Goal: Obtain resource: Download file/media

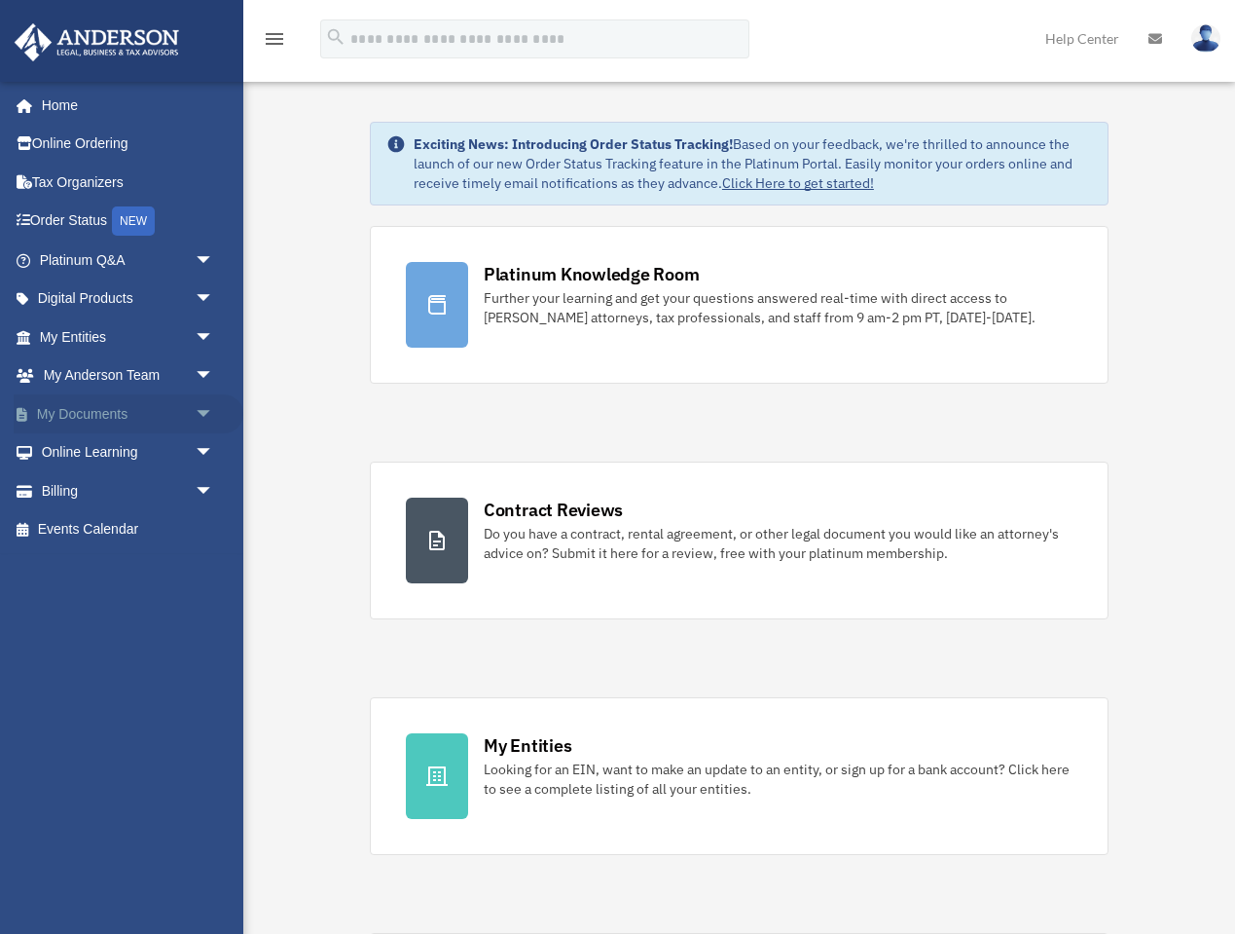
click at [129, 406] on link "My Documents arrow_drop_down" at bounding box center [129, 413] width 230 height 39
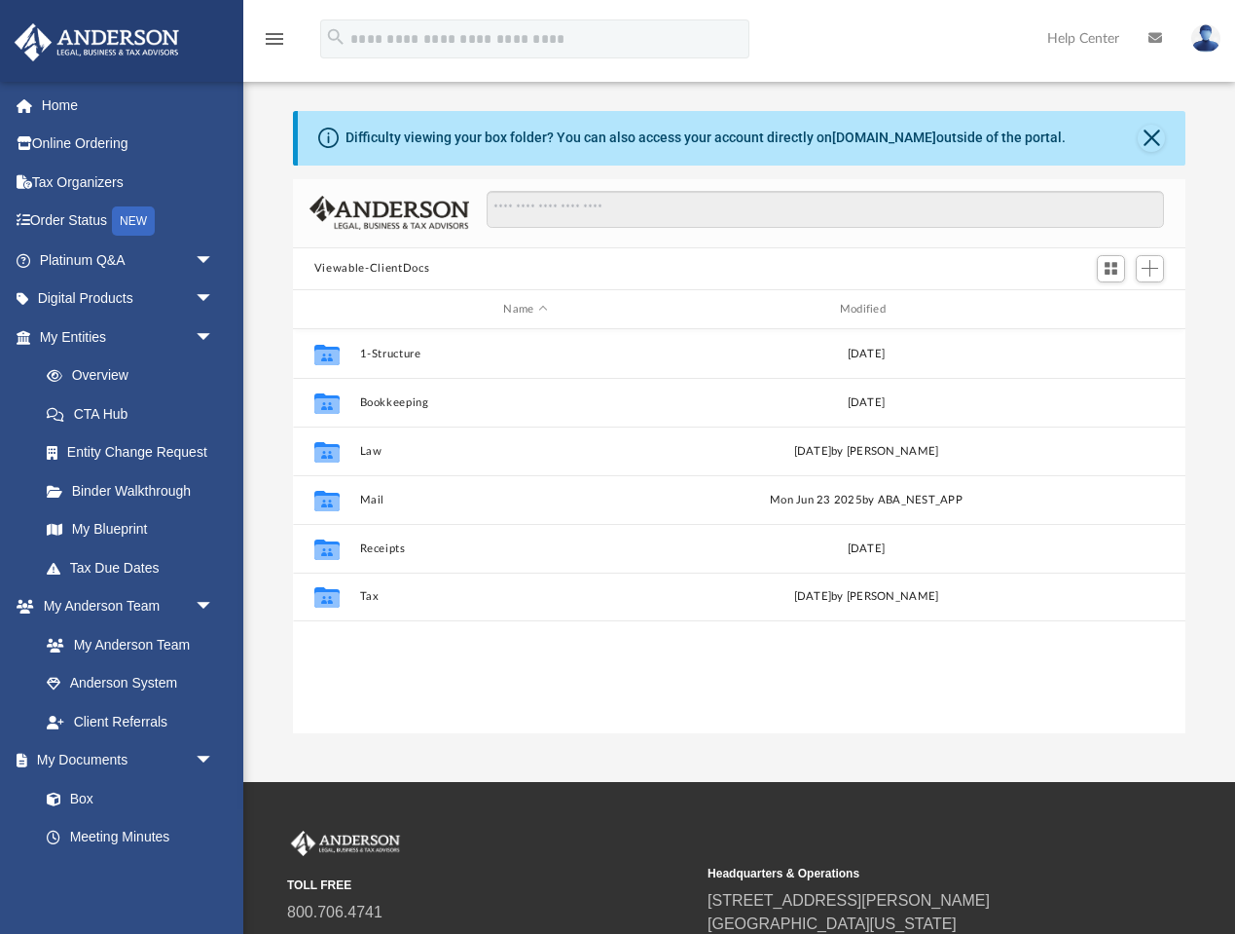
scroll to position [443, 893]
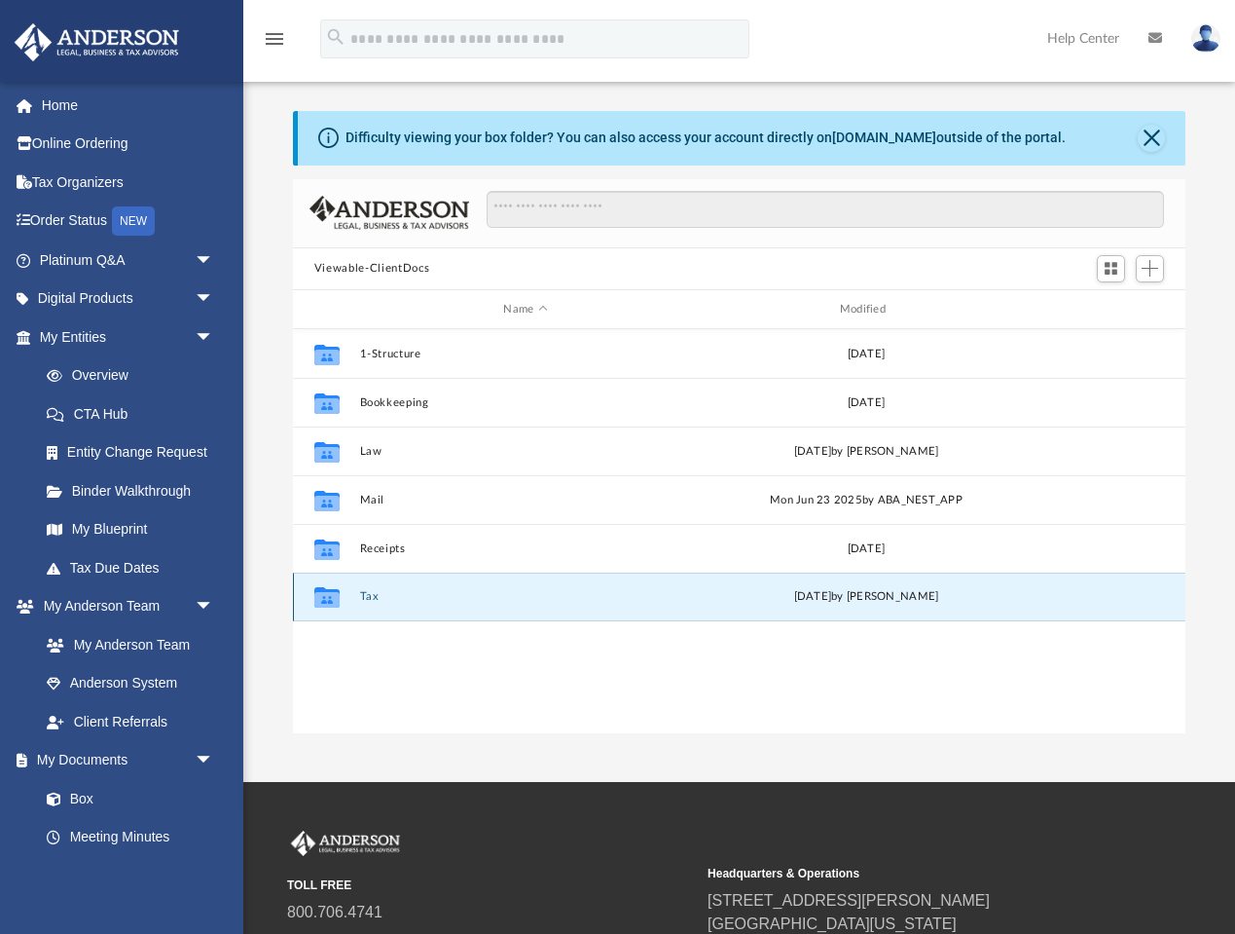
click at [368, 599] on button "Tax" at bounding box center [525, 597] width 332 height 13
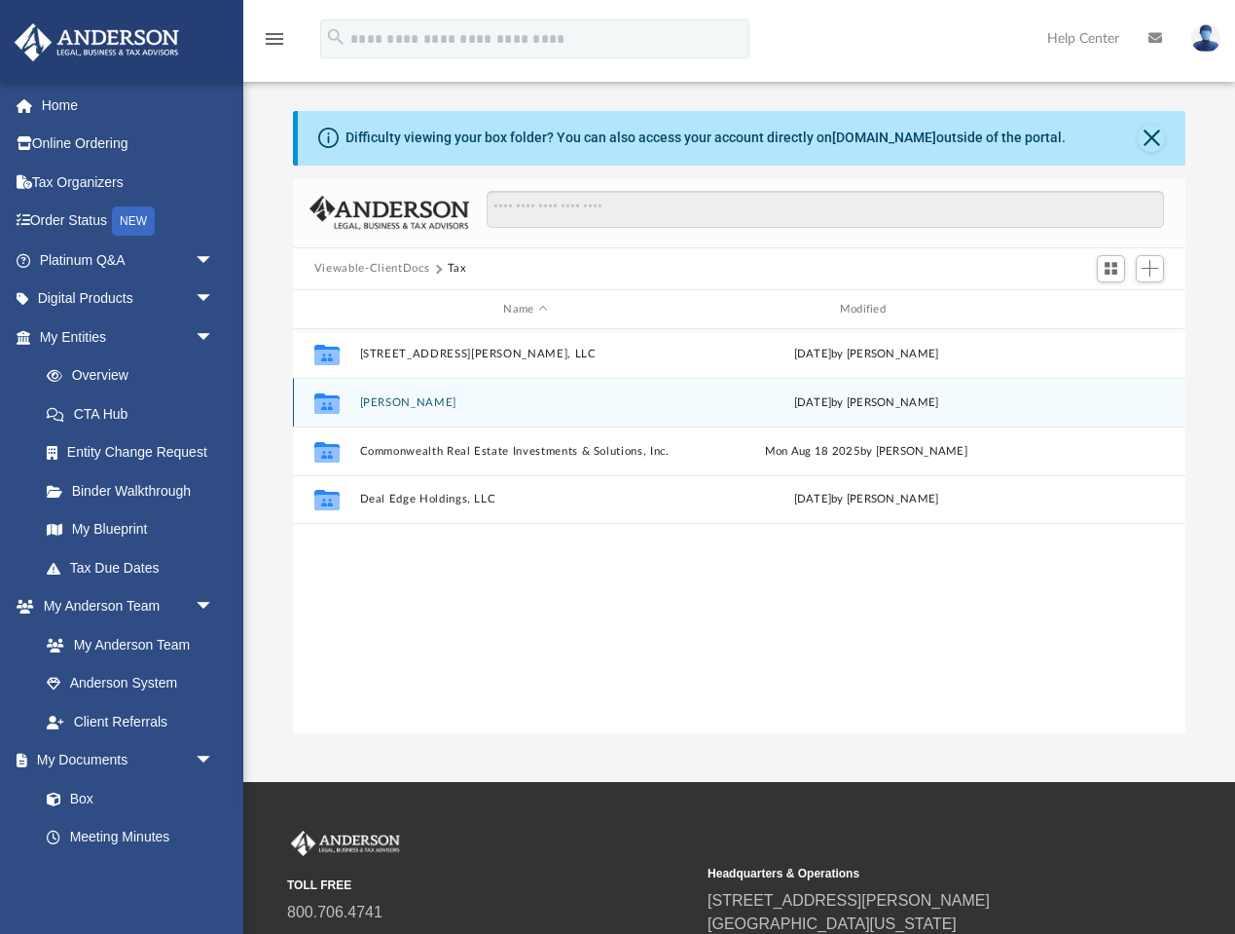
click at [400, 405] on button "Cleary, Brian" at bounding box center [525, 402] width 332 height 13
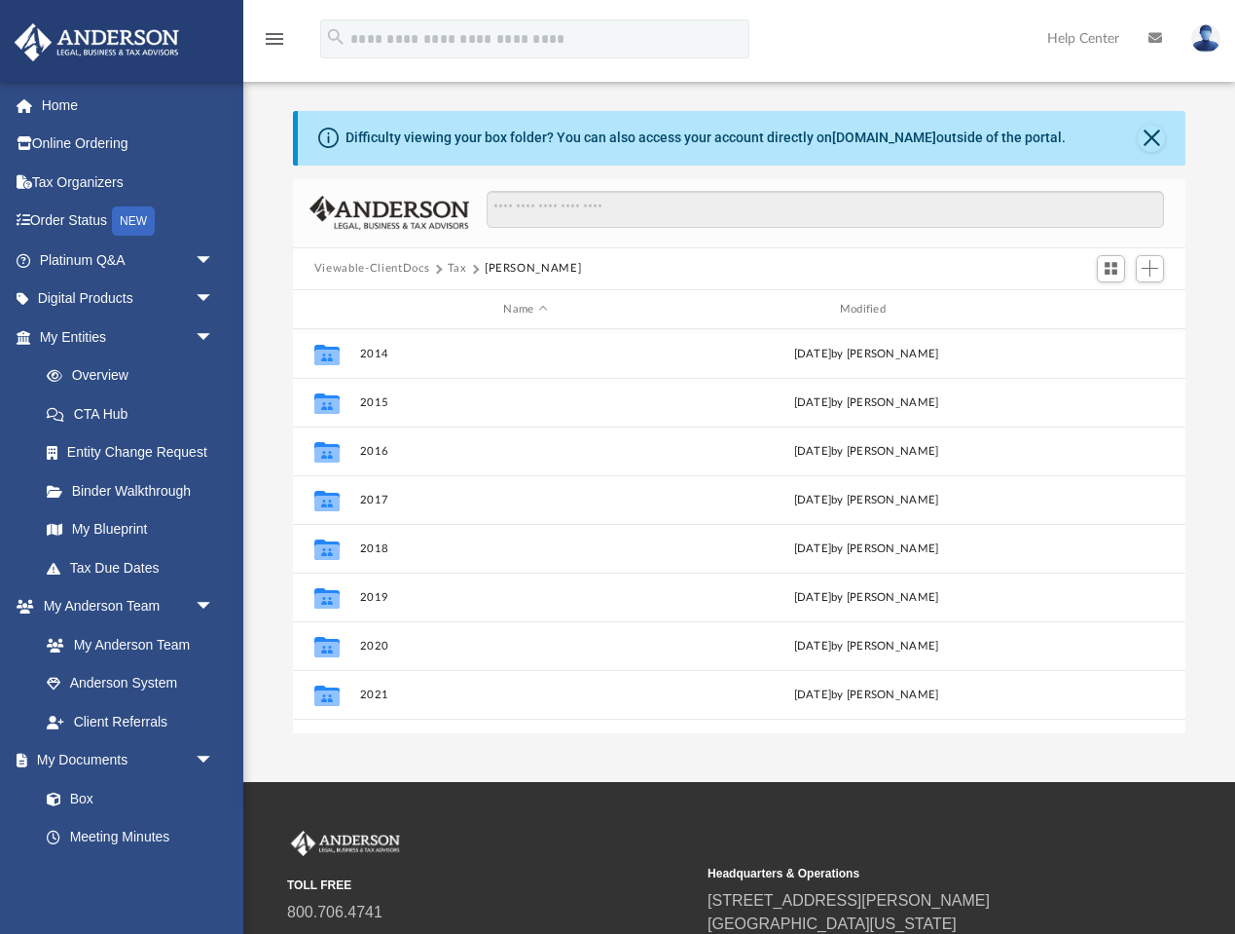
scroll to position [132, 0]
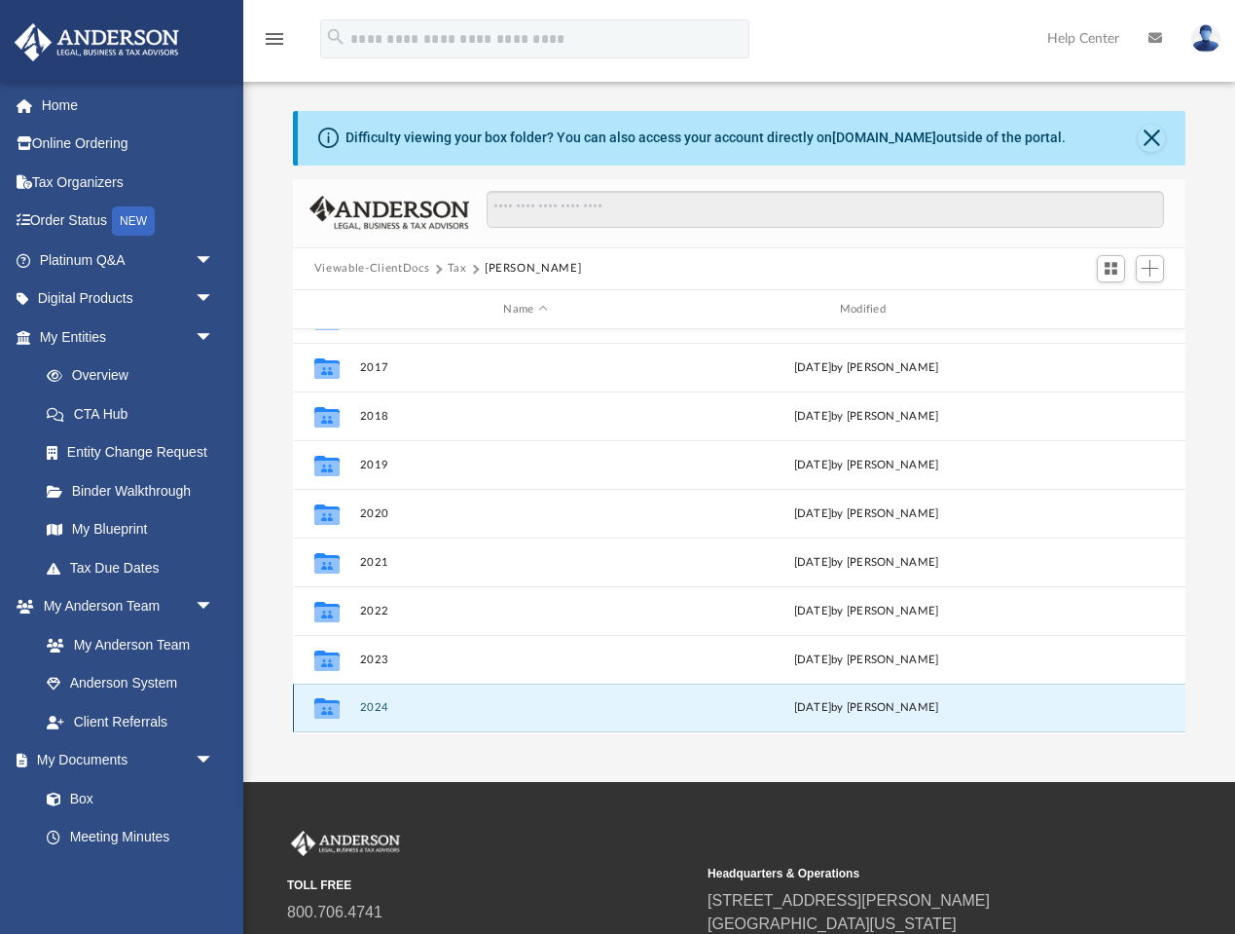
click at [388, 704] on button "2024" at bounding box center [525, 708] width 332 height 13
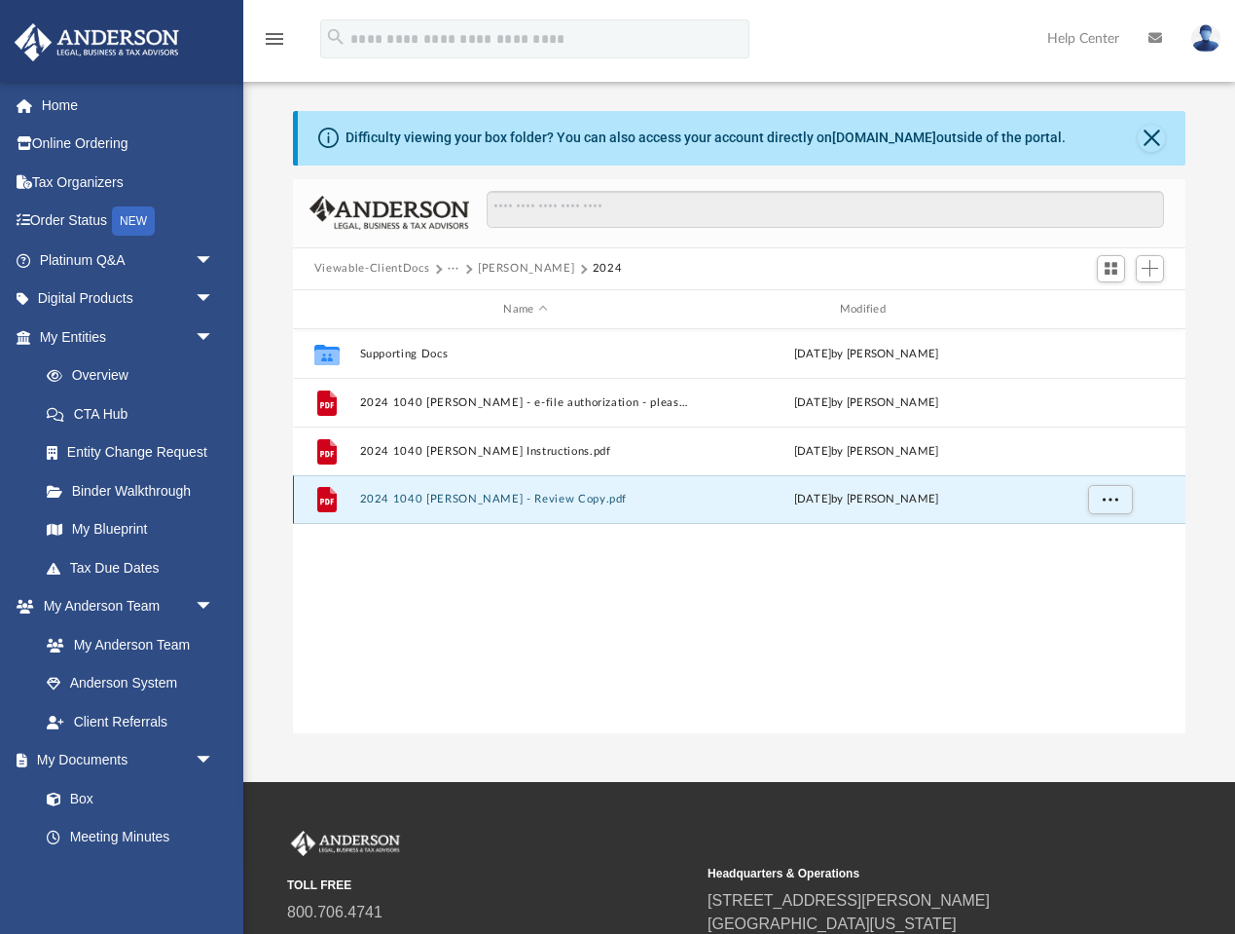
click at [512, 501] on button "2024 1040 Cleary, Brian - Review Copy.pdf" at bounding box center [525, 500] width 332 height 13
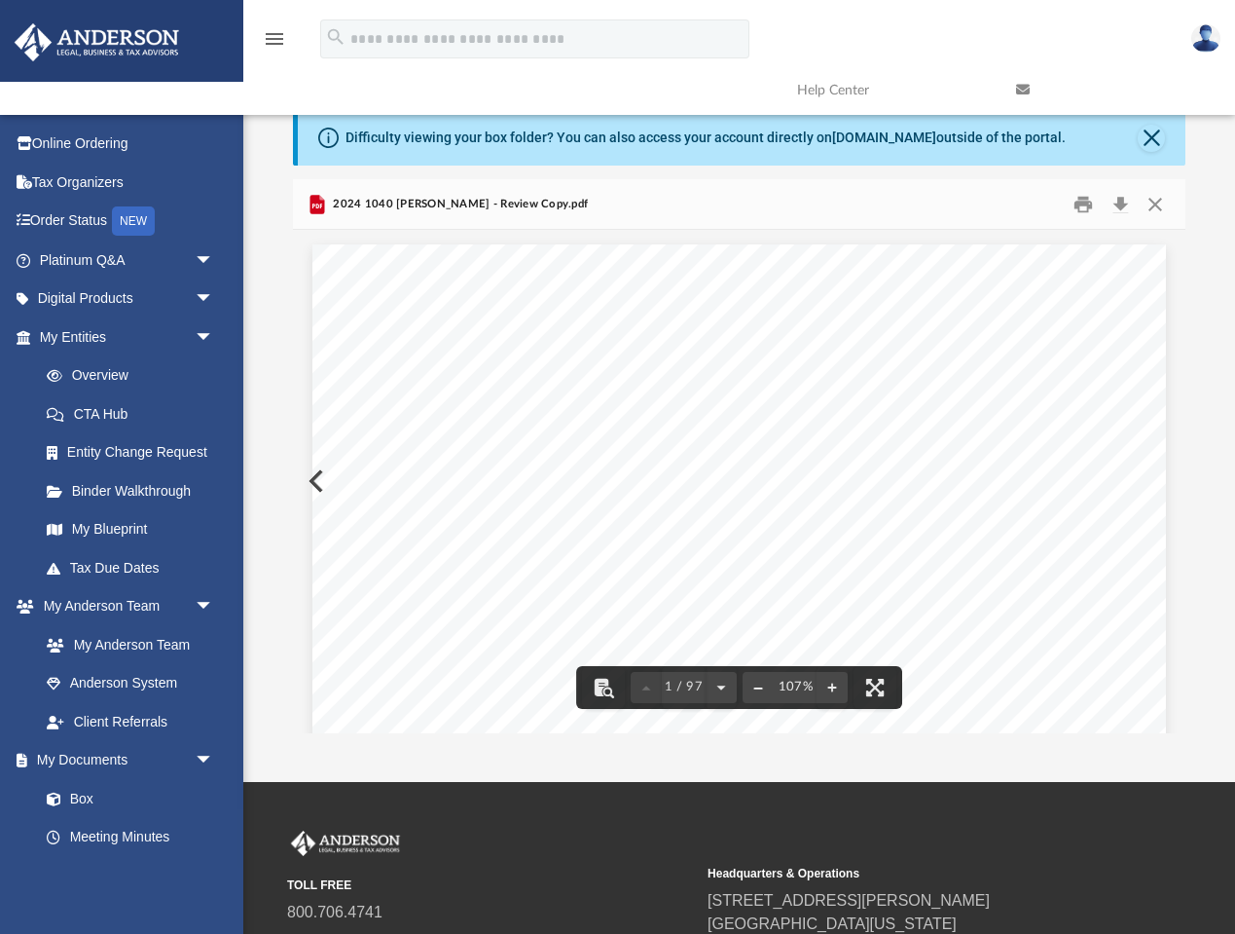
click at [763, 687] on button "File preview" at bounding box center [758, 687] width 31 height 43
drag, startPoint x: 830, startPoint y: 443, endPoint x: 803, endPoint y: 443, distance: 27.3
click at [803, 443] on span "No payment is required as you are due a refund in the amount of $24819." at bounding box center [650, 444] width 369 height 12
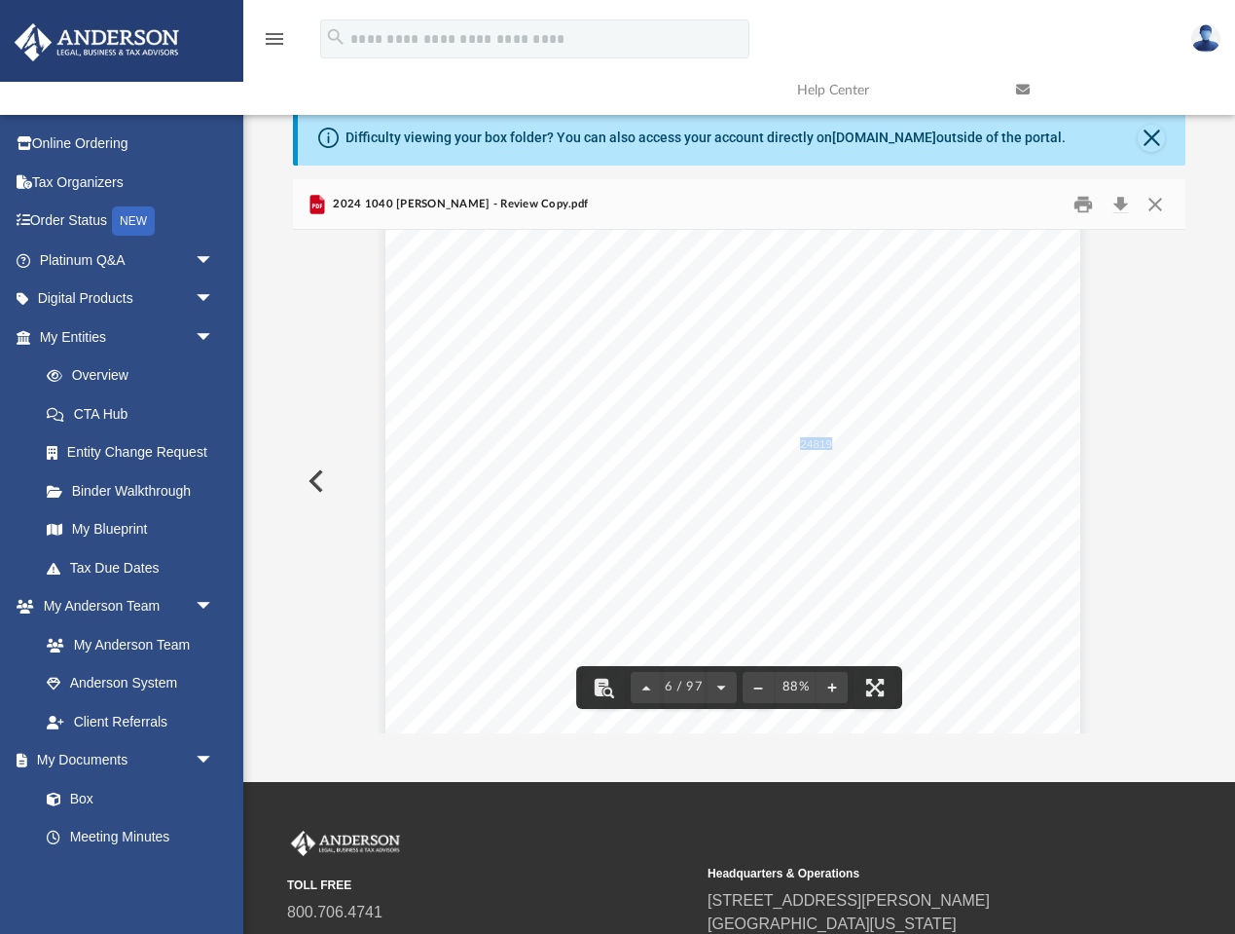
scroll to position [4632, 7]
